Goal: Task Accomplishment & Management: Use online tool/utility

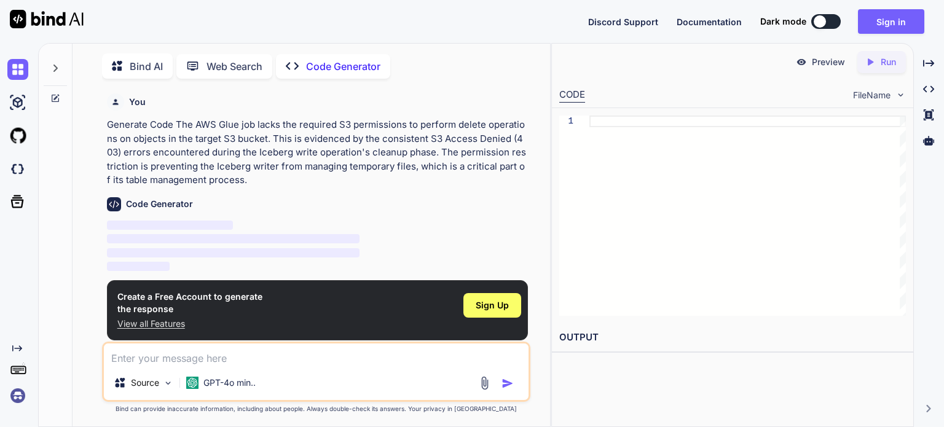
scroll to position [4, 0]
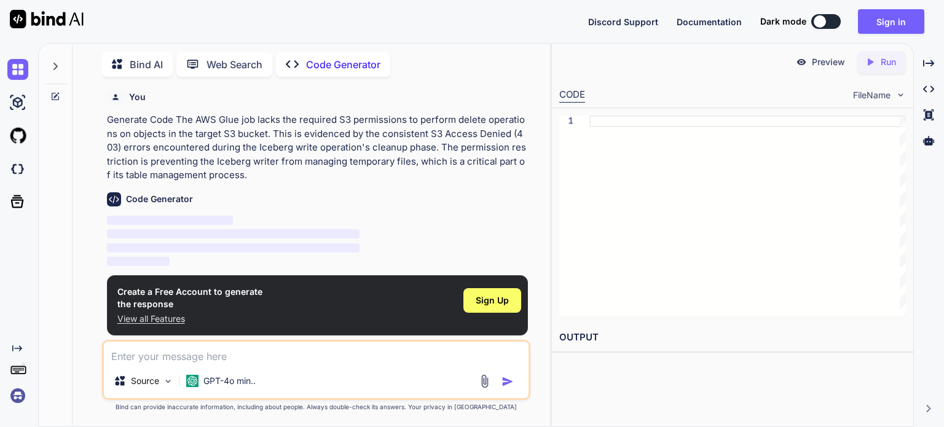
click at [821, 22] on div at bounding box center [820, 21] width 12 height 12
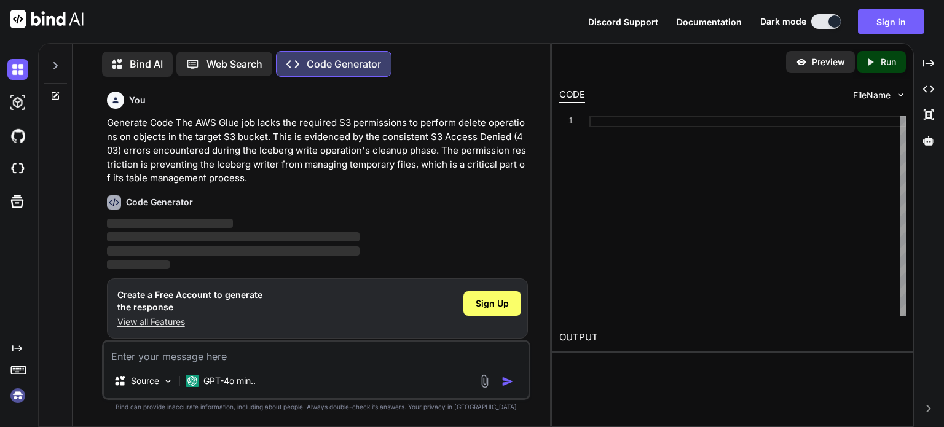
scroll to position [3, 0]
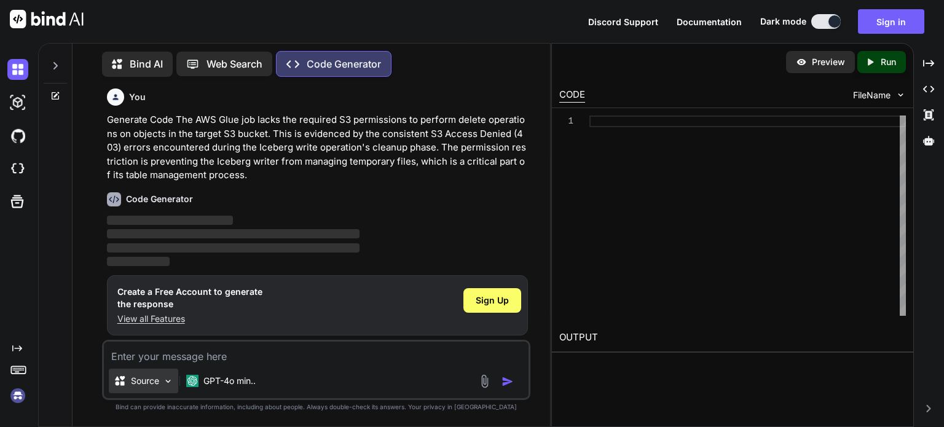
click at [173, 379] on img at bounding box center [168, 381] width 10 height 10
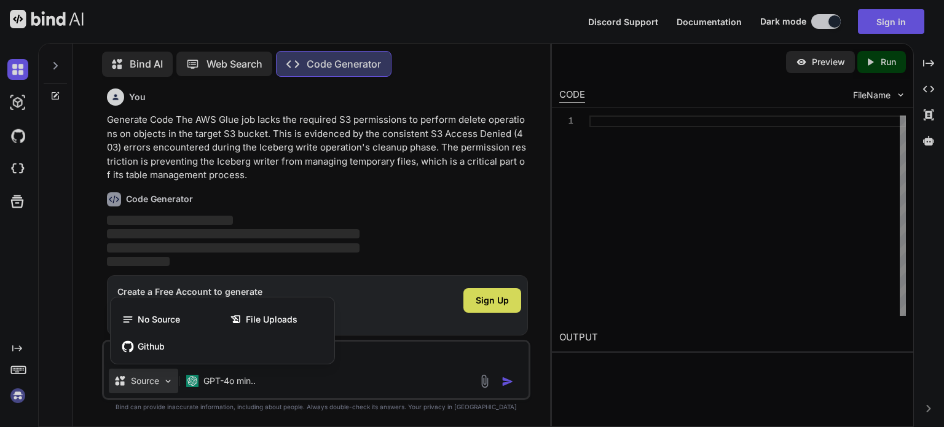
click at [85, 304] on div at bounding box center [472, 213] width 944 height 427
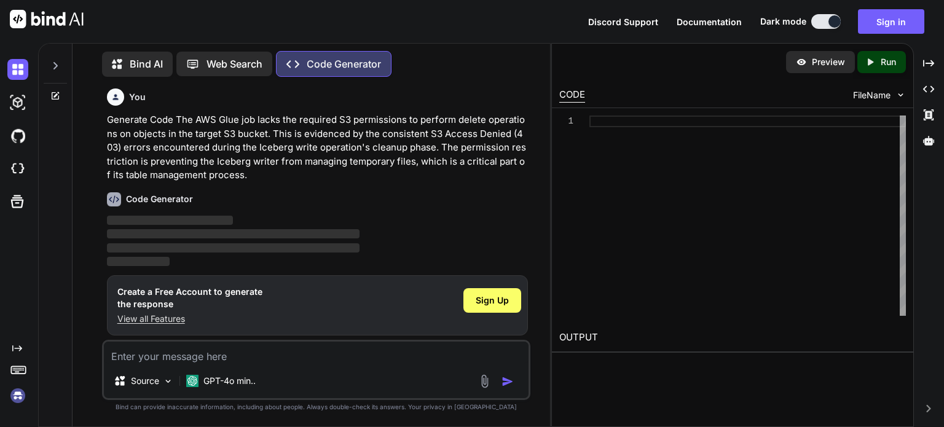
click at [85, 304] on div "You Generate Code The AWS Glue job lacks the required S3 permissions to perform…" at bounding box center [316, 257] width 468 height 340
click at [148, 164] on p "Generate Code The AWS Glue job lacks the required S3 permissions to perform del…" at bounding box center [317, 147] width 421 height 69
click at [253, 352] on textarea at bounding box center [316, 353] width 425 height 22
click at [236, 66] on p "Web Search" at bounding box center [235, 64] width 56 height 15
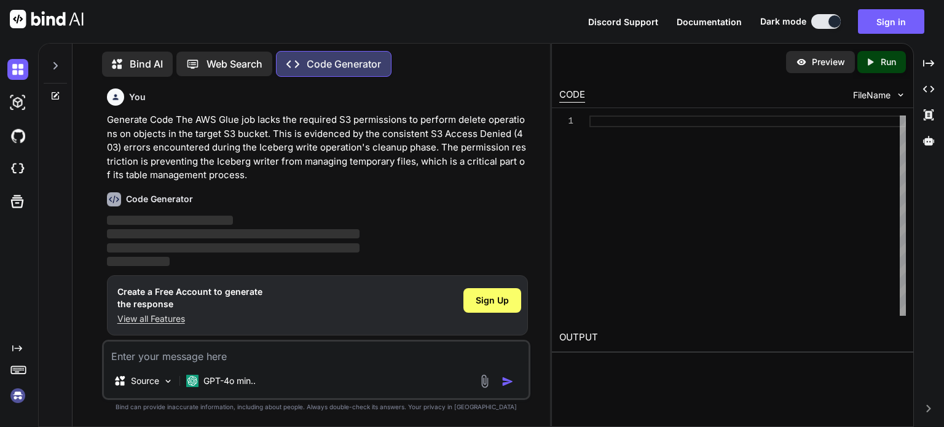
click at [236, 66] on p "Web Search" at bounding box center [235, 64] width 56 height 15
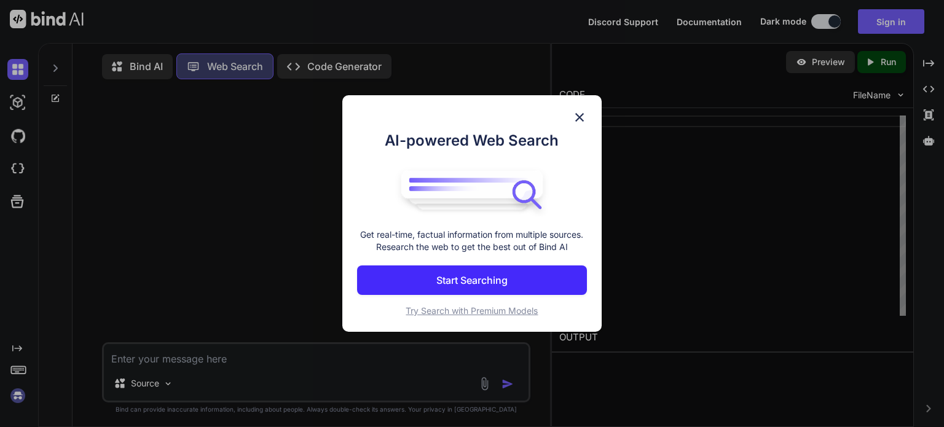
scroll to position [5, 0]
click at [577, 112] on img at bounding box center [579, 117] width 15 height 15
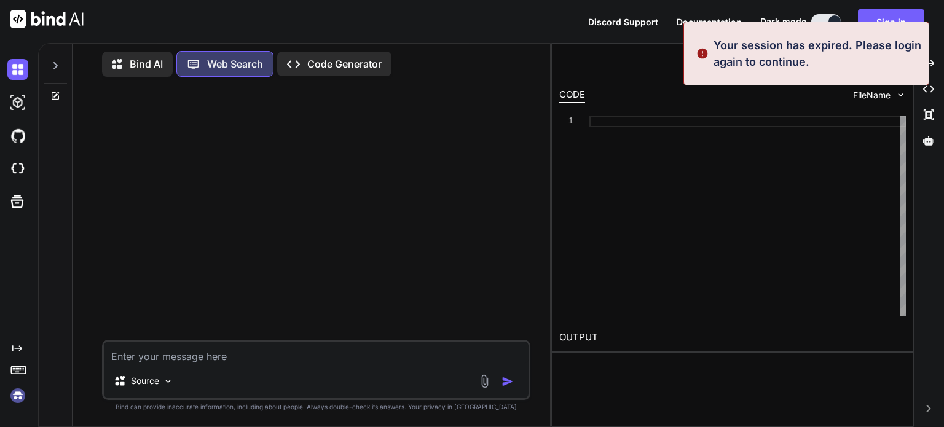
click at [334, 357] on textarea at bounding box center [316, 353] width 425 height 22
paste textarea "The AWS Glue job lacks the required S3 permissions to perform delete operations…"
type textarea "x"
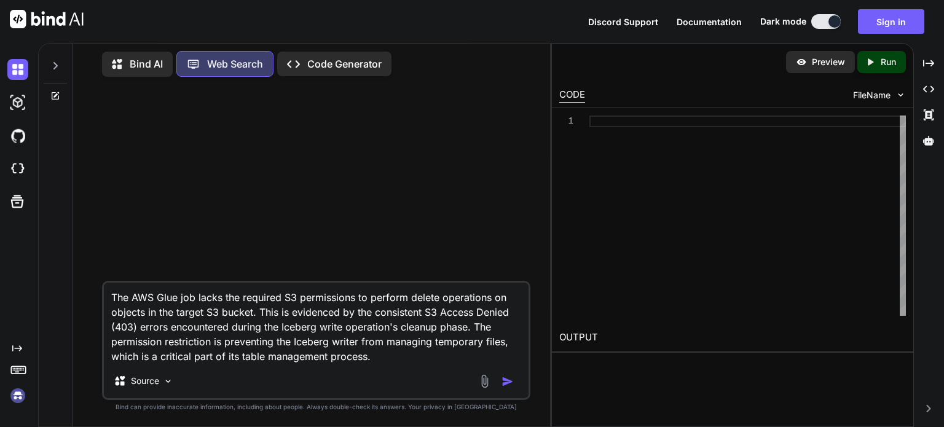
type textarea "The AWS Glue job lacks the required S3 permissions to perform delete operations…"
click at [505, 381] on img "button" at bounding box center [508, 382] width 12 height 12
type textarea "x"
